Goal: Information Seeking & Learning: Learn about a topic

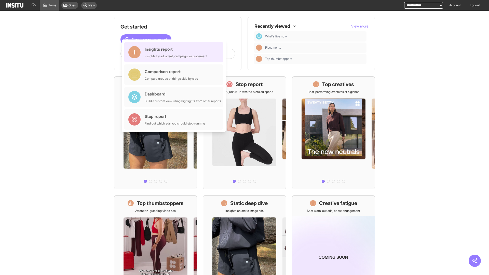
click at [175, 52] on div "Insights report Insights by ad, adset, campaign, or placement" at bounding box center [176, 52] width 63 height 12
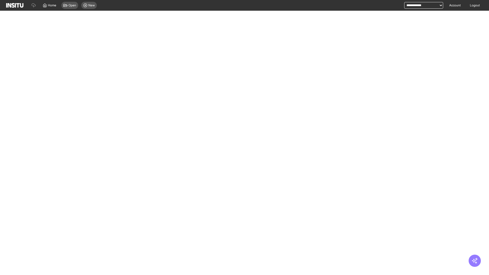
select select "**"
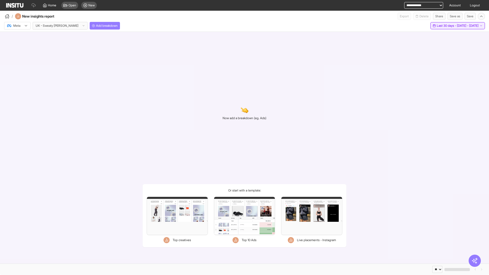
click at [446, 26] on span "Last 30 days - [DATE] - [DATE]" at bounding box center [457, 26] width 42 height 4
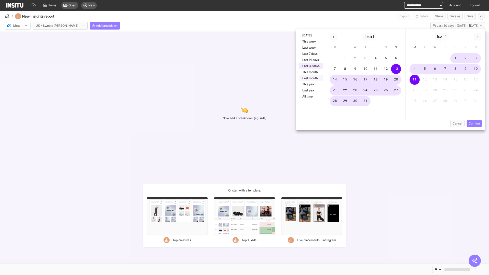
click at [310, 78] on button "Last month" at bounding box center [310, 78] width 23 height 6
